Goal: Task Accomplishment & Management: Use online tool/utility

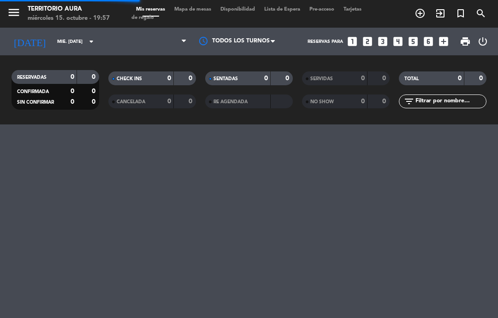
select select "es"
select select "dinner"
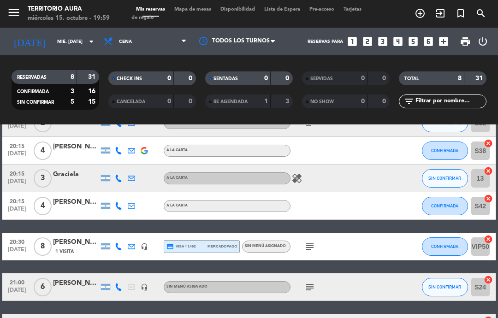
scroll to position [101, 0]
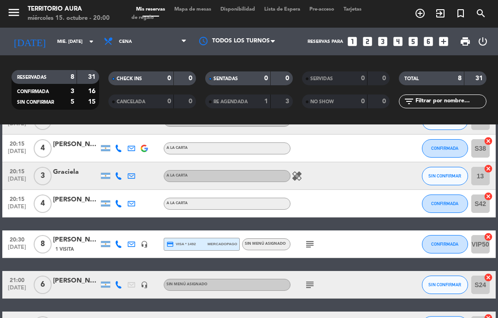
click at [447, 202] on span "CONFIRMADA" at bounding box center [444, 203] width 27 height 5
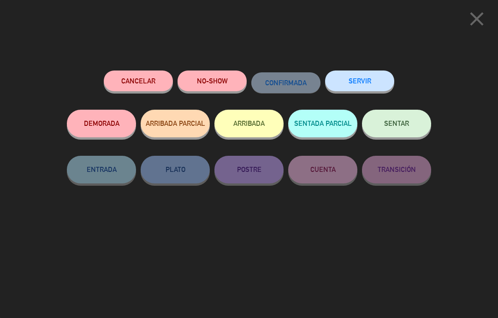
click at [400, 121] on span "SENTAR" at bounding box center [396, 123] width 25 height 8
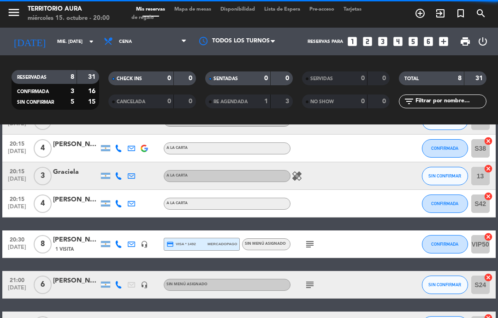
select select "dinner"
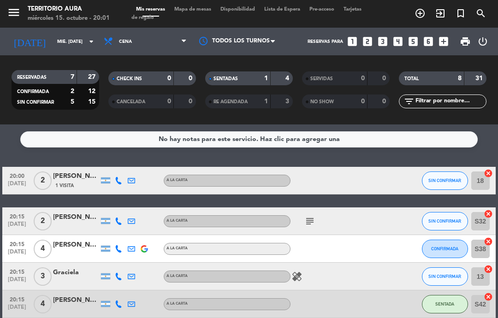
scroll to position [0, 0]
select select "dinner"
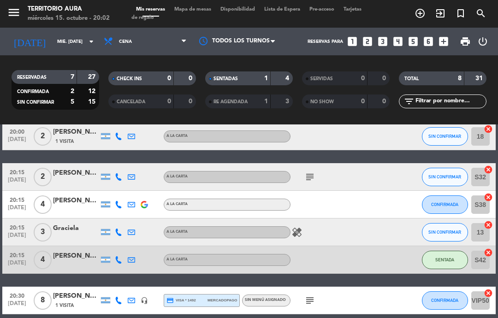
scroll to position [41, 0]
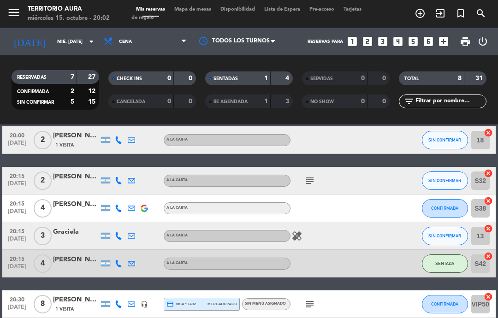
click at [190, 10] on span "Mapa de mesas" at bounding box center [193, 9] width 46 height 5
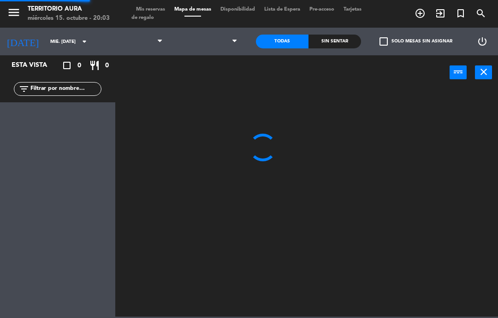
click at [198, 7] on span "Mapa de mesas" at bounding box center [193, 9] width 46 height 5
select select "dinner"
select select
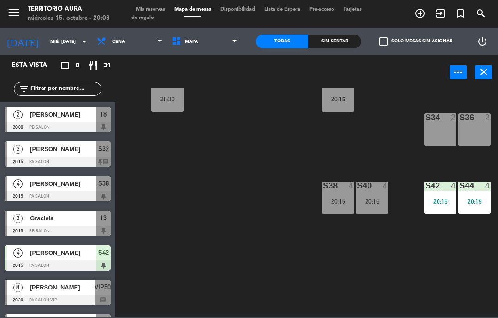
scroll to position [128, 312]
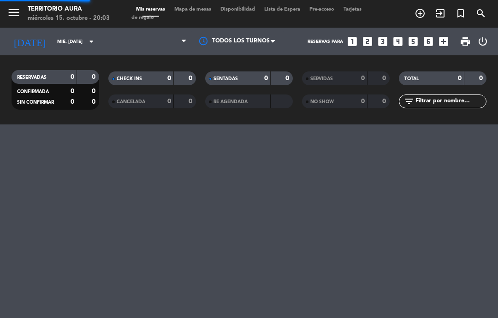
select select "dinner"
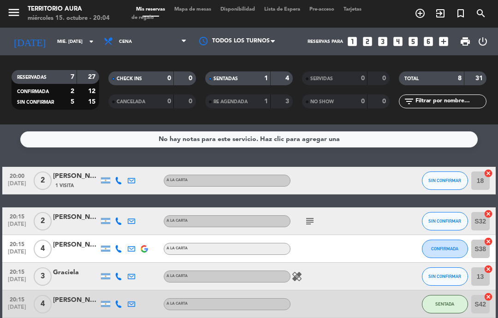
click at [442, 12] on icon "exit_to_app" at bounding box center [440, 13] width 11 height 11
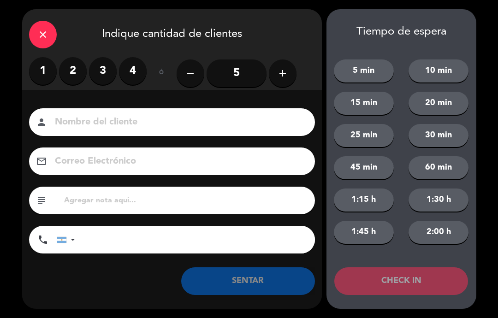
click at [68, 77] on label "2" at bounding box center [73, 71] width 28 height 28
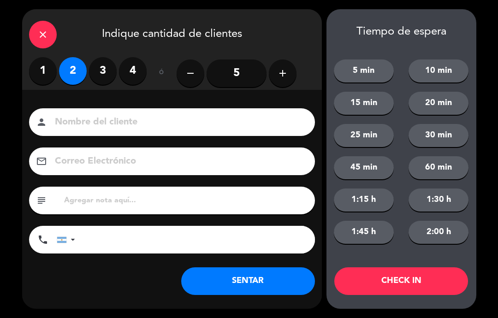
click at [108, 120] on input at bounding box center [178, 122] width 249 height 16
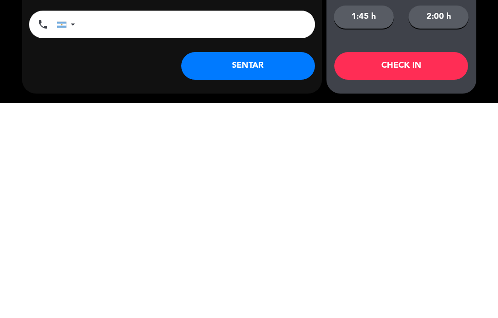
type input "Walk in"
click at [274, 268] on button "SENTAR" at bounding box center [248, 282] width 134 height 28
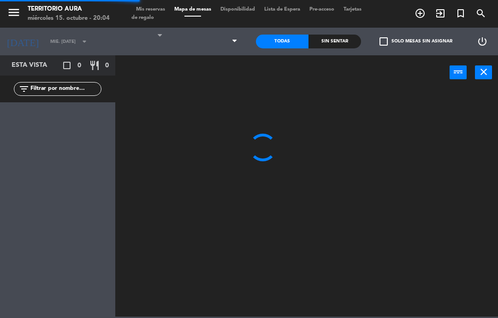
select select "dinner"
select select
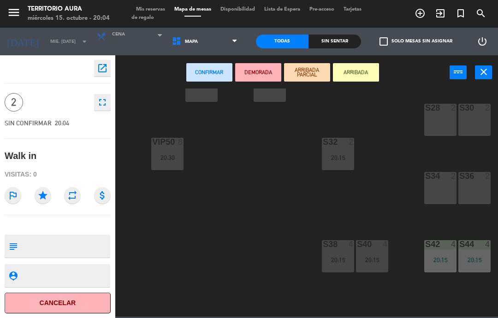
scroll to position [70, 312]
click at [477, 189] on div "S36 2" at bounding box center [474, 188] width 32 height 32
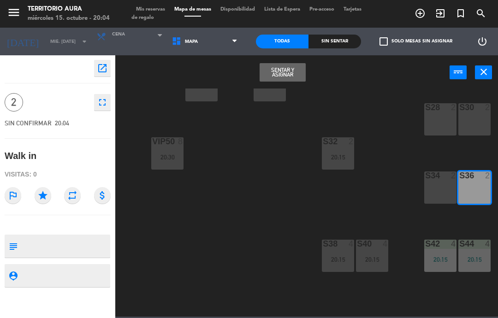
click at [290, 71] on button "Sentar y Asignar" at bounding box center [283, 72] width 46 height 18
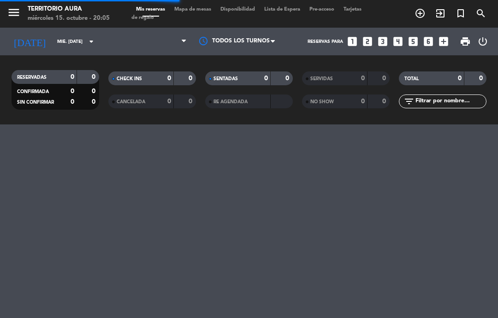
select select "dinner"
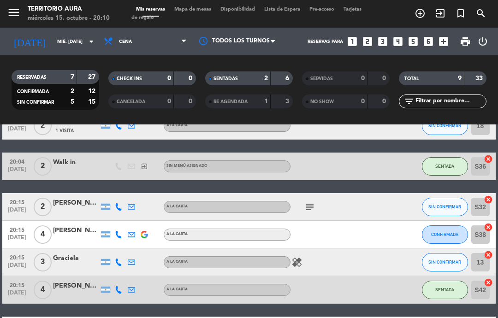
scroll to position [55, 0]
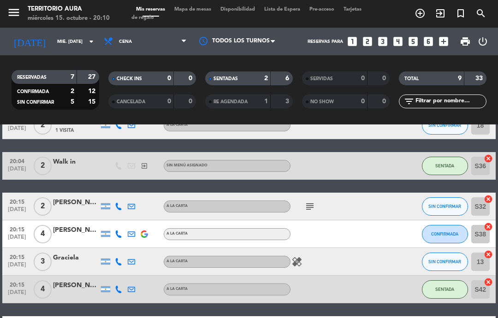
select select "dinner"
click at [447, 227] on button "CONFIRMADA" at bounding box center [445, 234] width 46 height 18
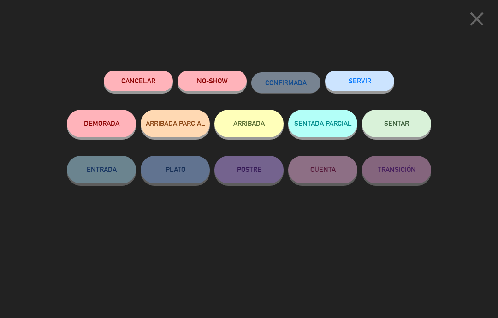
click at [405, 125] on span "SENTAR" at bounding box center [396, 123] width 25 height 8
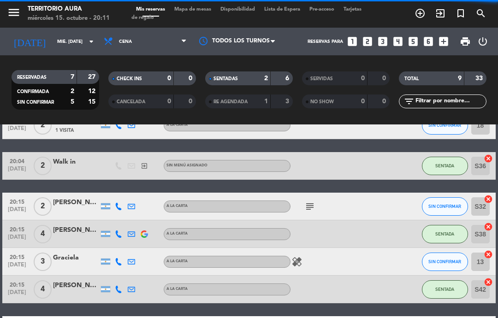
select select "dinner"
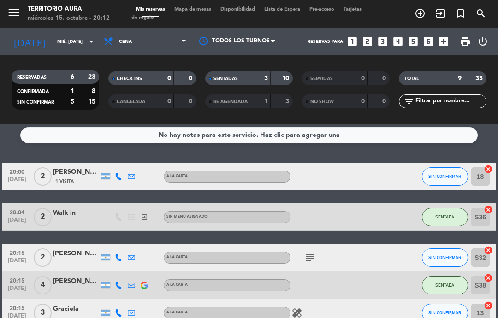
scroll to position [2, 0]
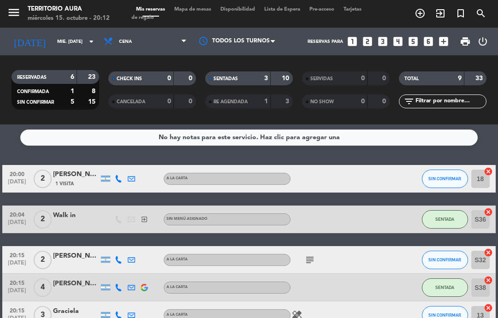
click at [451, 176] on span "SIN CONFIRMAR" at bounding box center [445, 178] width 33 height 5
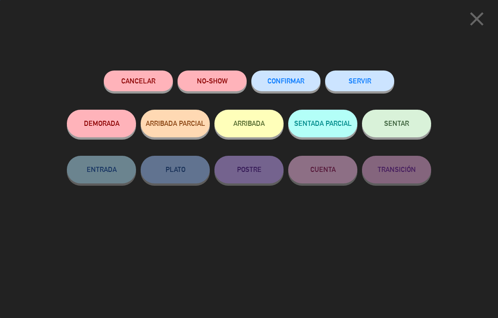
click at [400, 122] on span "SENTAR" at bounding box center [396, 123] width 25 height 8
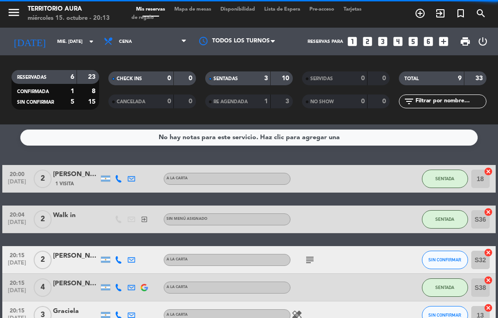
select select "dinner"
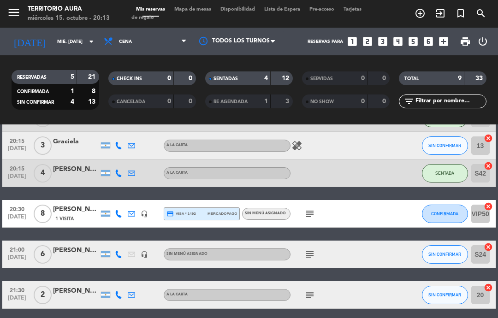
scroll to position [172, 0]
click at [337, 297] on div "subject" at bounding box center [329, 294] width 77 height 27
click at [306, 290] on icon "subject" at bounding box center [309, 295] width 11 height 11
click at [311, 296] on icon "subject" at bounding box center [309, 295] width 11 height 11
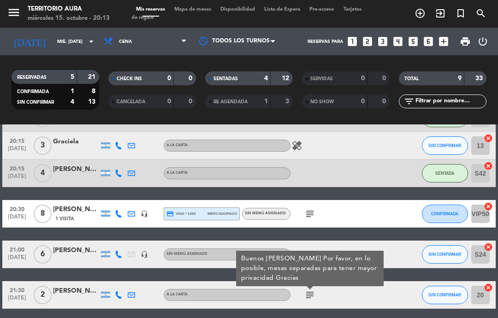
click at [309, 209] on icon "subject" at bounding box center [309, 213] width 11 height 11
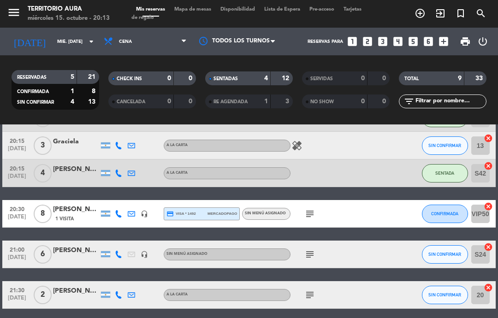
click at [310, 252] on icon "subject" at bounding box center [309, 254] width 11 height 11
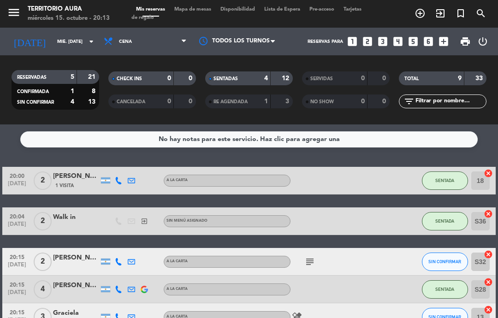
scroll to position [0, 0]
click at [307, 256] on icon "subject" at bounding box center [309, 261] width 11 height 11
click at [310, 256] on icon "subject" at bounding box center [309, 261] width 11 height 11
click at [308, 252] on div "subject" at bounding box center [329, 261] width 77 height 27
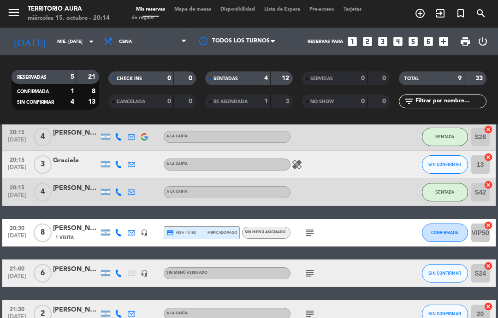
scroll to position [154, 0]
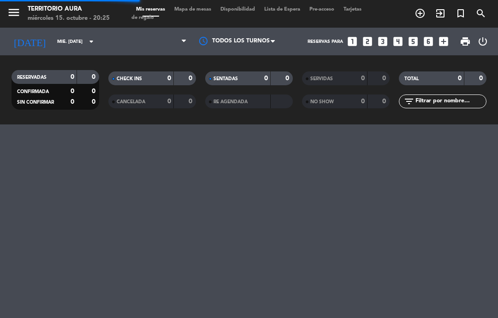
select select "es"
select select "dinner"
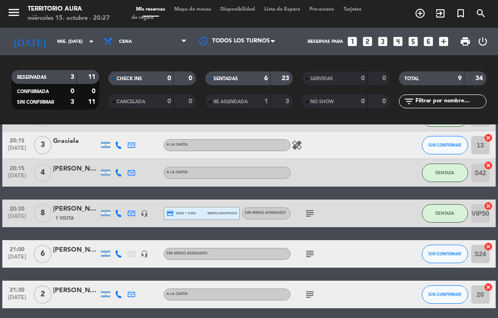
scroll to position [172, 0]
